Goal: Information Seeking & Learning: Check status

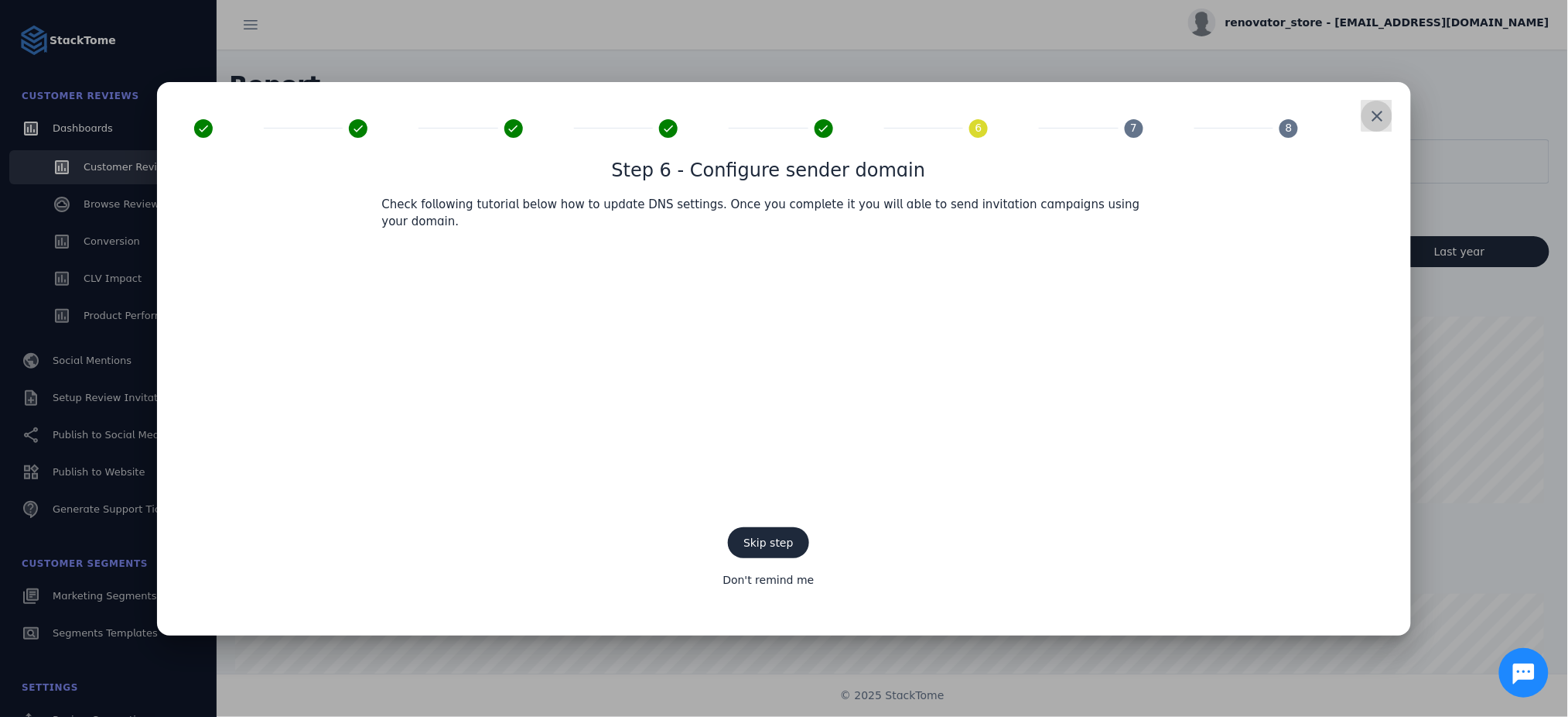
click at [1379, 134] on span at bounding box center [1377, 116] width 37 height 37
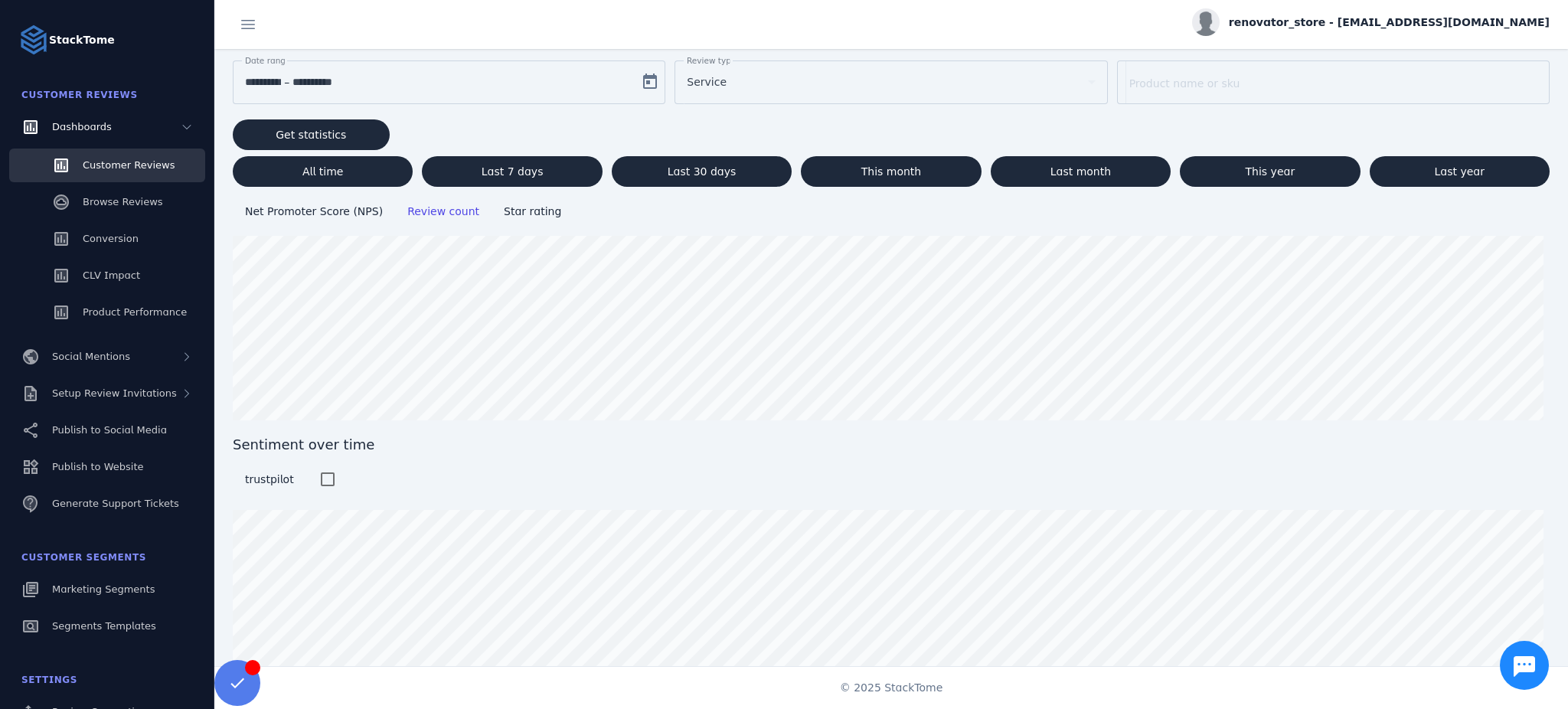
scroll to position [2, 0]
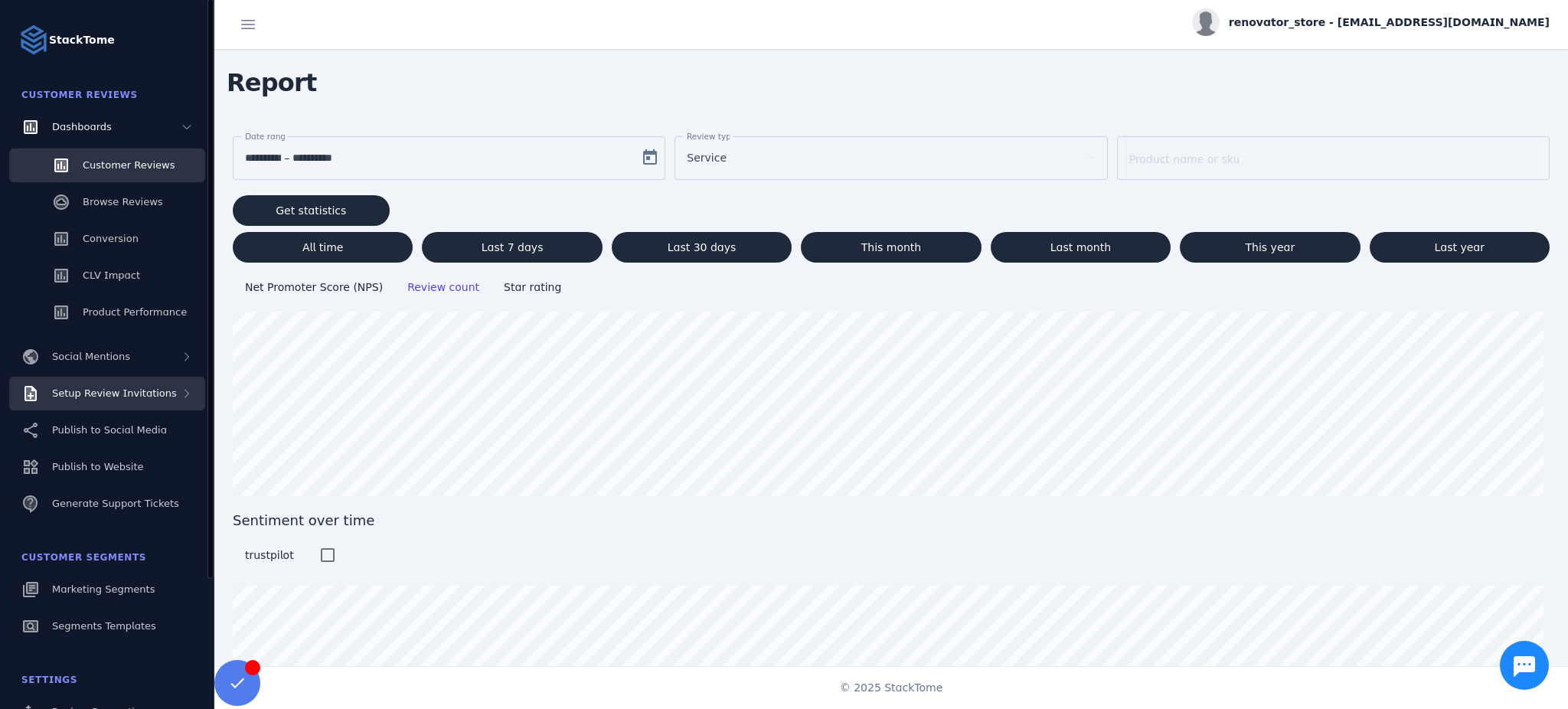
click at [112, 401] on div "Setup Review Invitations" at bounding box center [107, 393] width 196 height 34
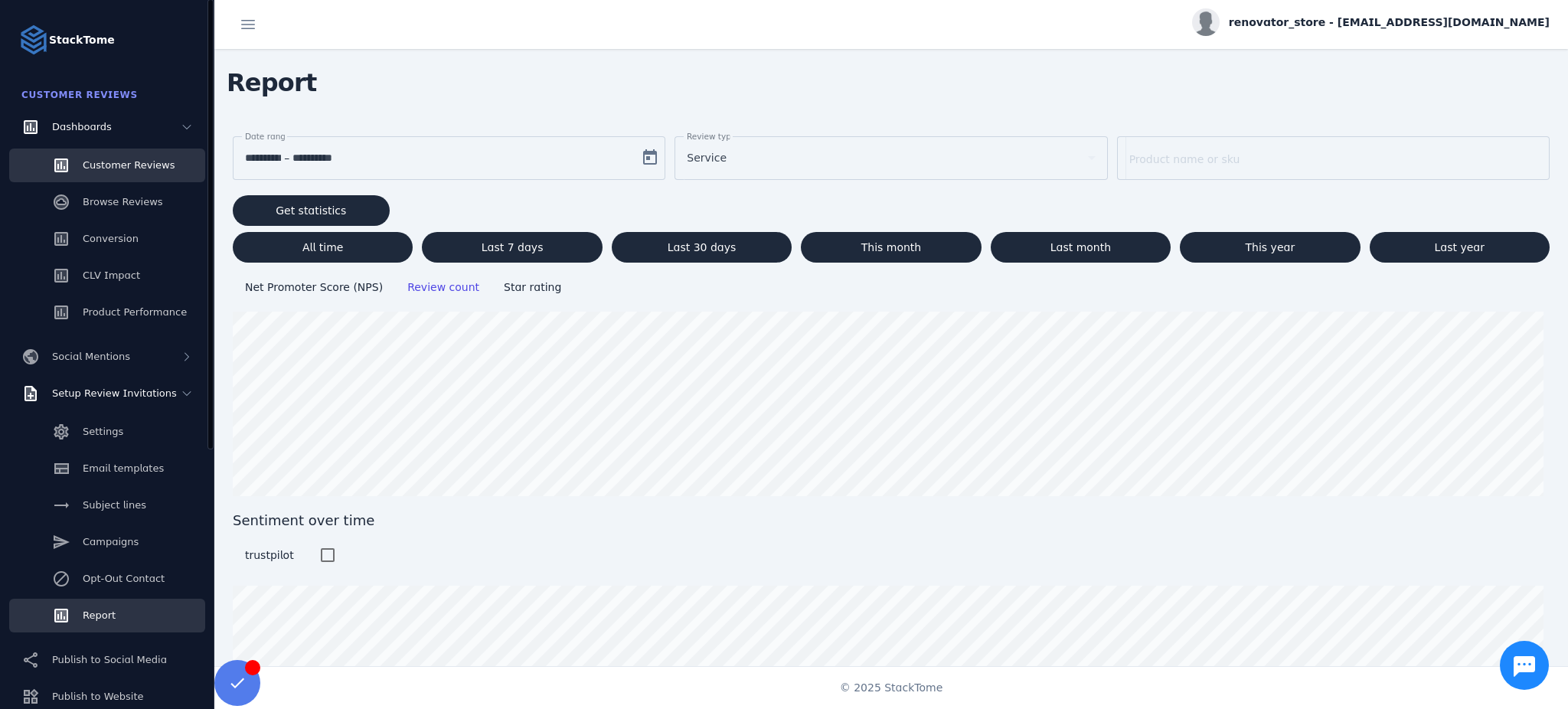
click at [96, 604] on link "Report" at bounding box center [107, 614] width 196 height 34
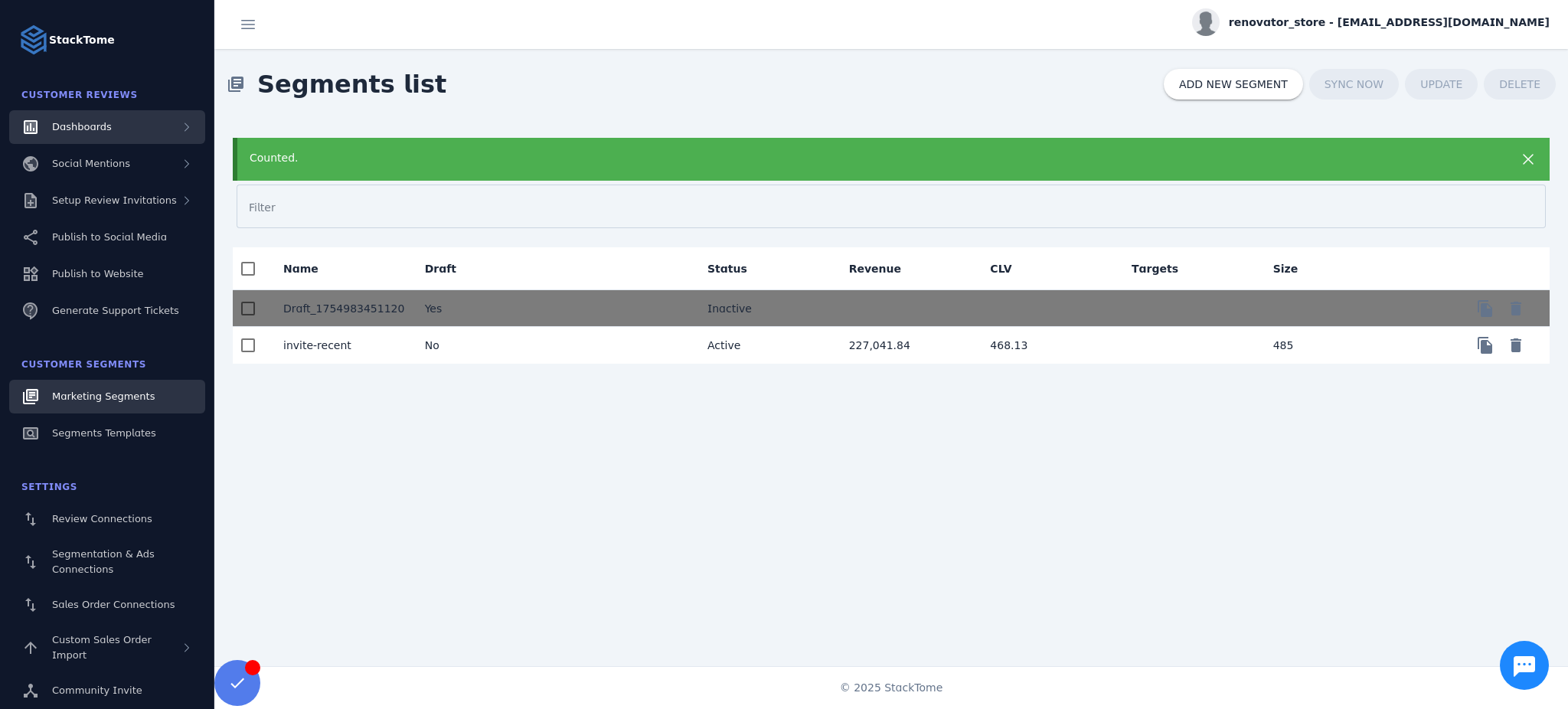
click at [93, 137] on div "Dashboards" at bounding box center [107, 127] width 196 height 34
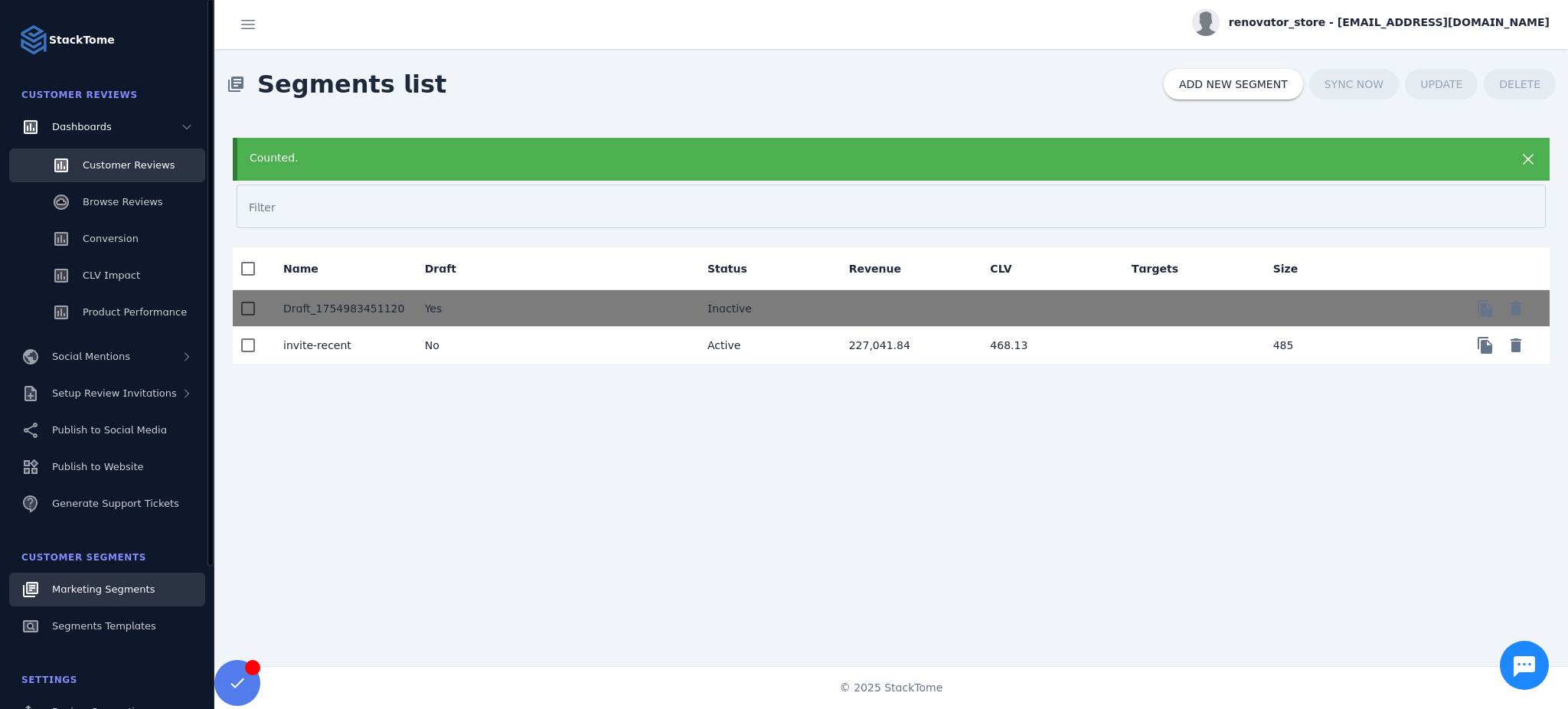
click at [142, 167] on span "Customer Reviews" at bounding box center [128, 165] width 92 height 12
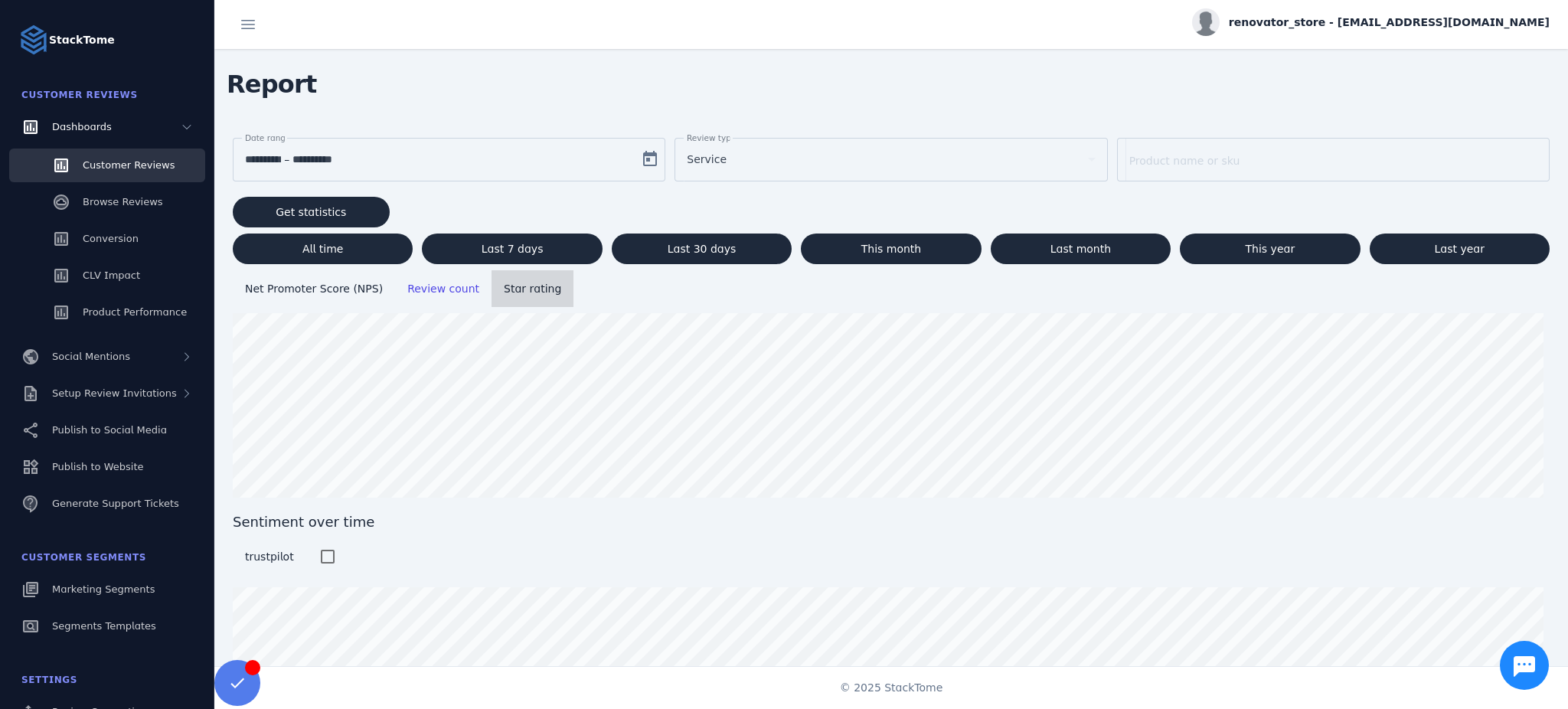
click at [504, 290] on span "Star rating" at bounding box center [532, 288] width 57 height 12
click at [281, 161] on input "**********" at bounding box center [263, 159] width 36 height 18
